Goal: Task Accomplishment & Management: Manage account settings

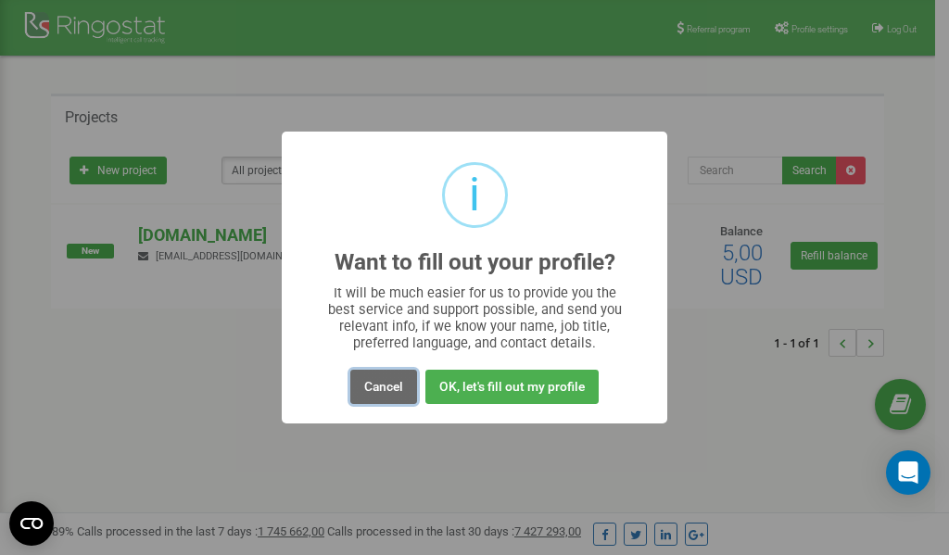
click at [382, 388] on button "Cancel" at bounding box center [383, 387] width 67 height 34
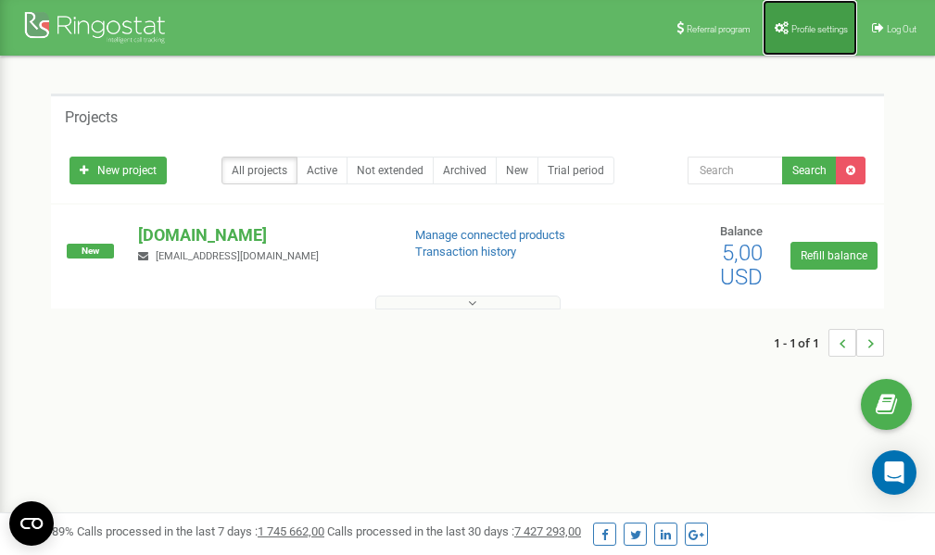
click at [801, 31] on span "Profile settings" at bounding box center [820, 29] width 57 height 10
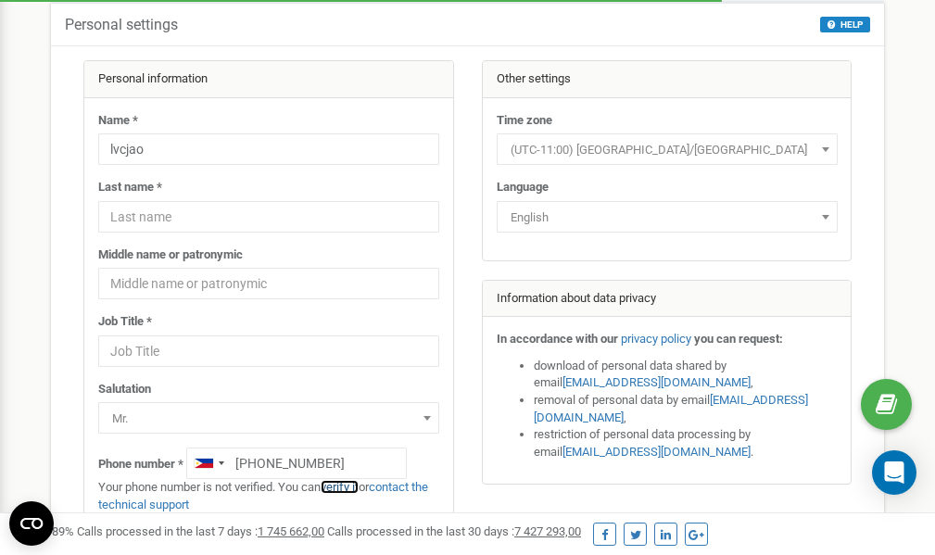
click at [346, 489] on link "verify it" at bounding box center [340, 487] width 38 height 14
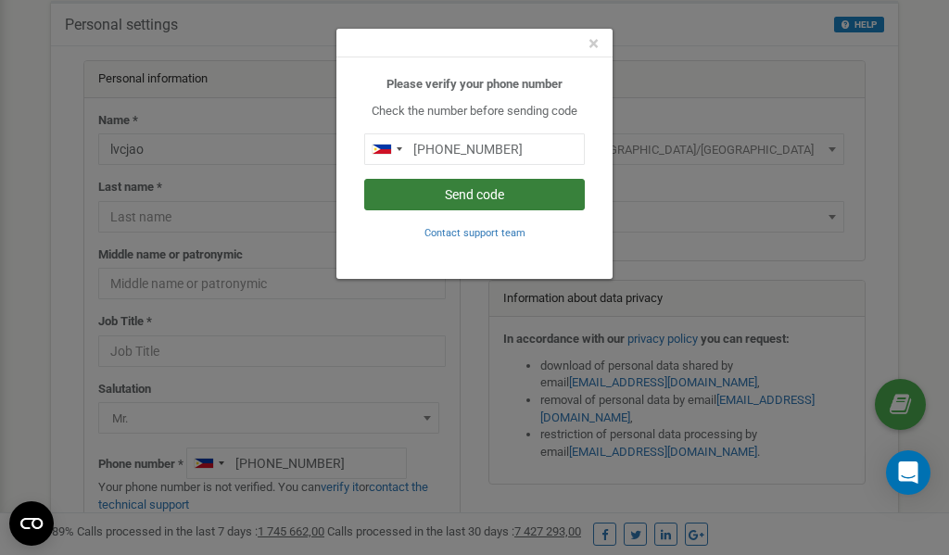
click at [460, 195] on button "Send code" at bounding box center [474, 195] width 221 height 32
